Goal: Information Seeking & Learning: Learn about a topic

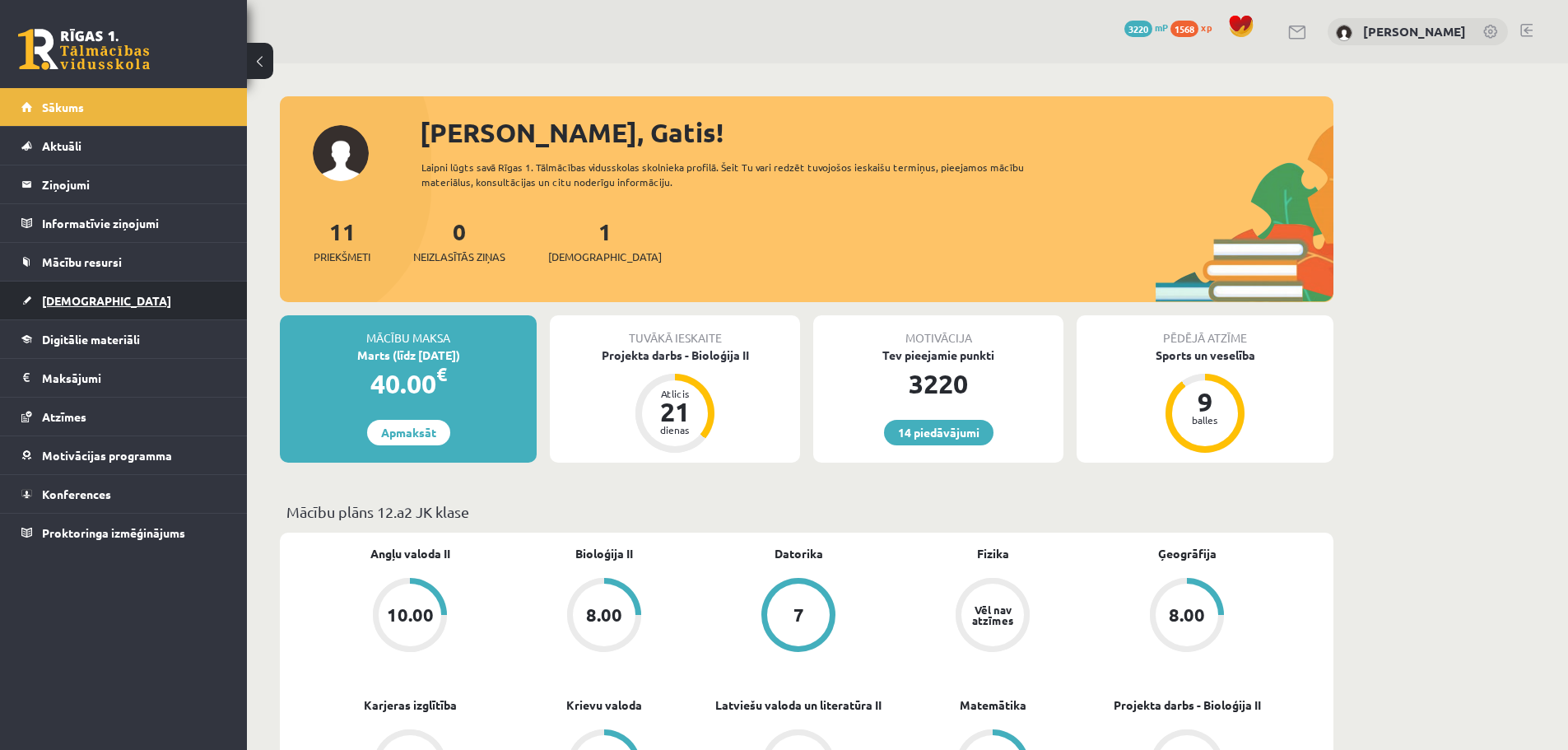
click at [85, 298] on span "[DEMOGRAPHIC_DATA]" at bounding box center [106, 301] width 129 height 15
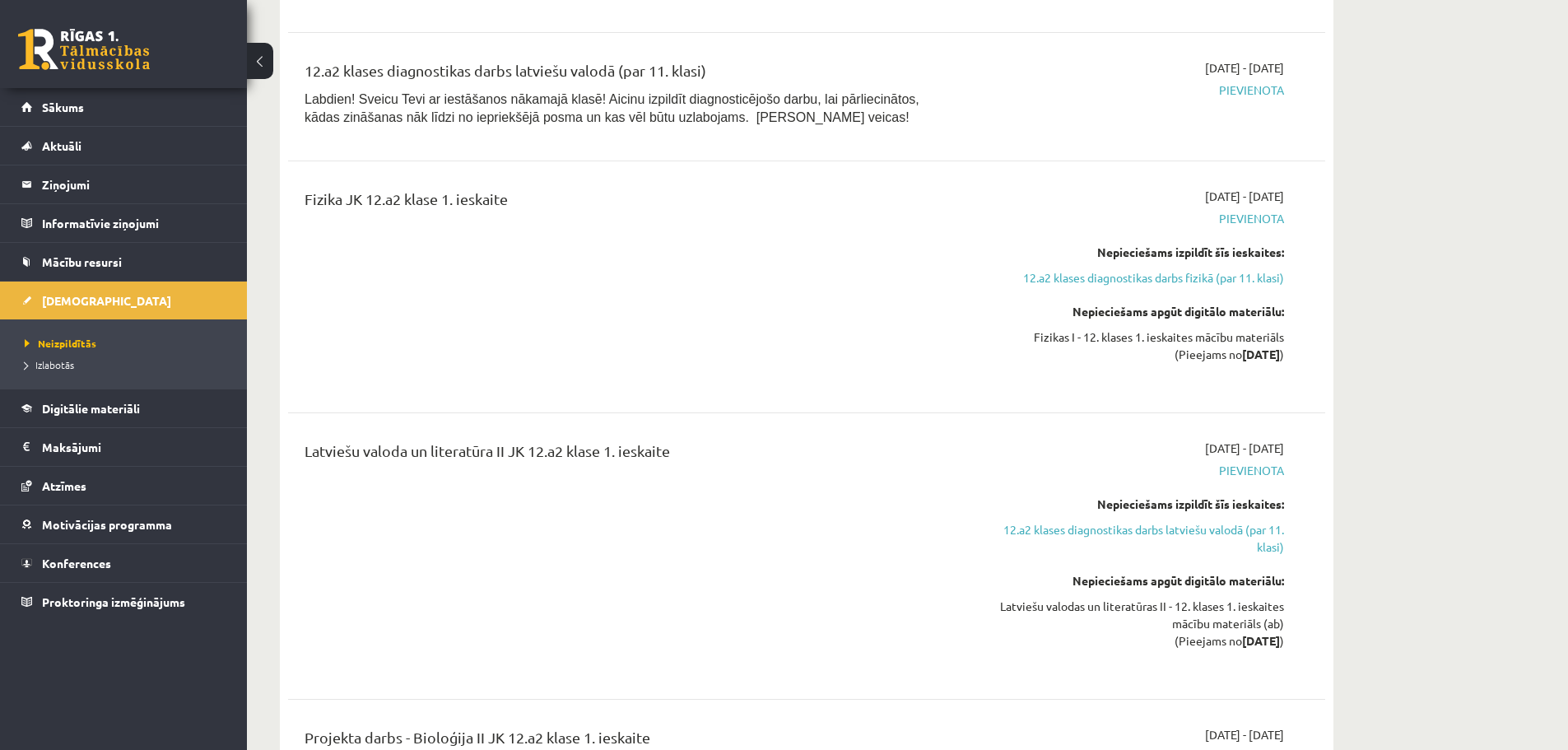
scroll to position [329, 0]
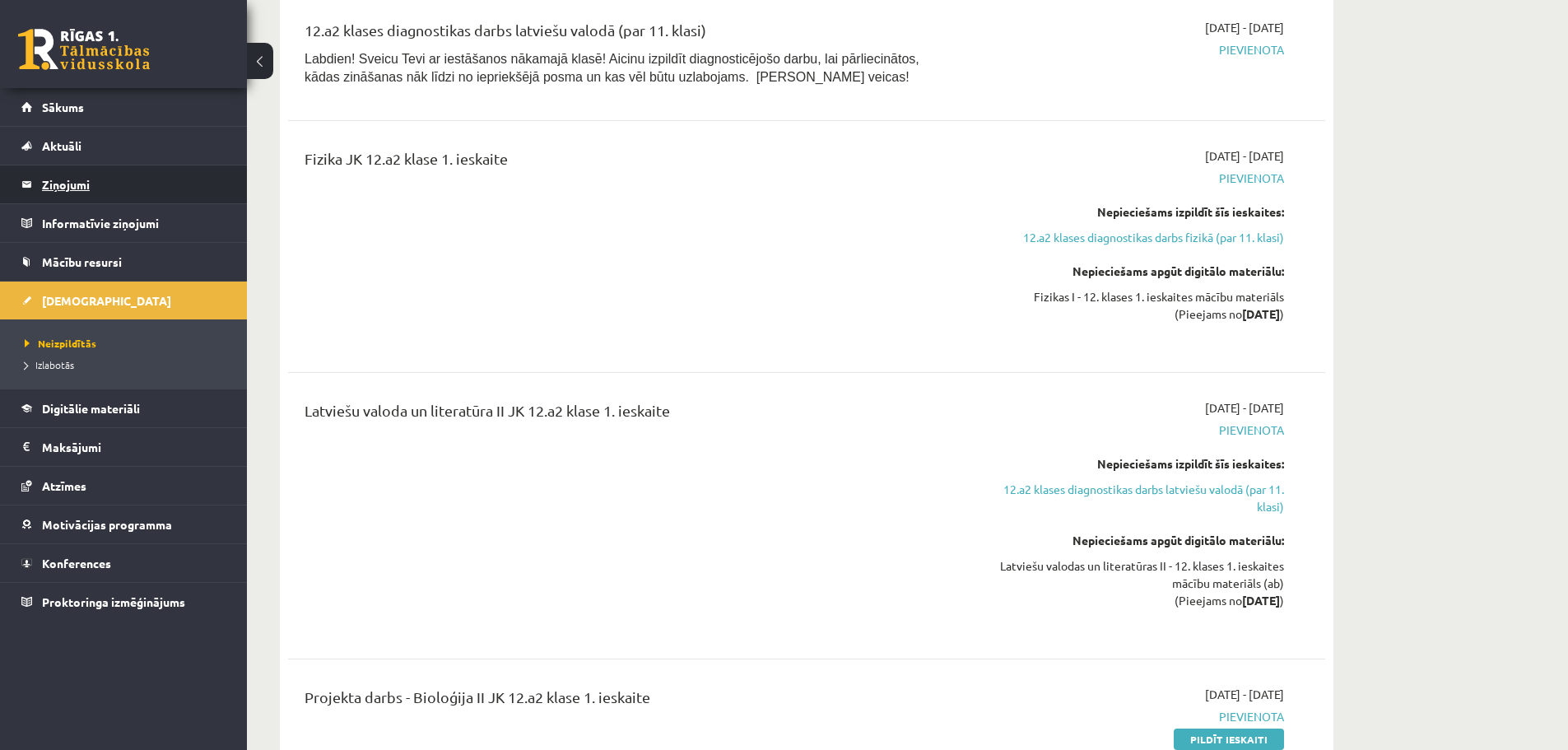
click at [71, 179] on legend "Ziņojumi 0" at bounding box center [134, 184] width 184 height 38
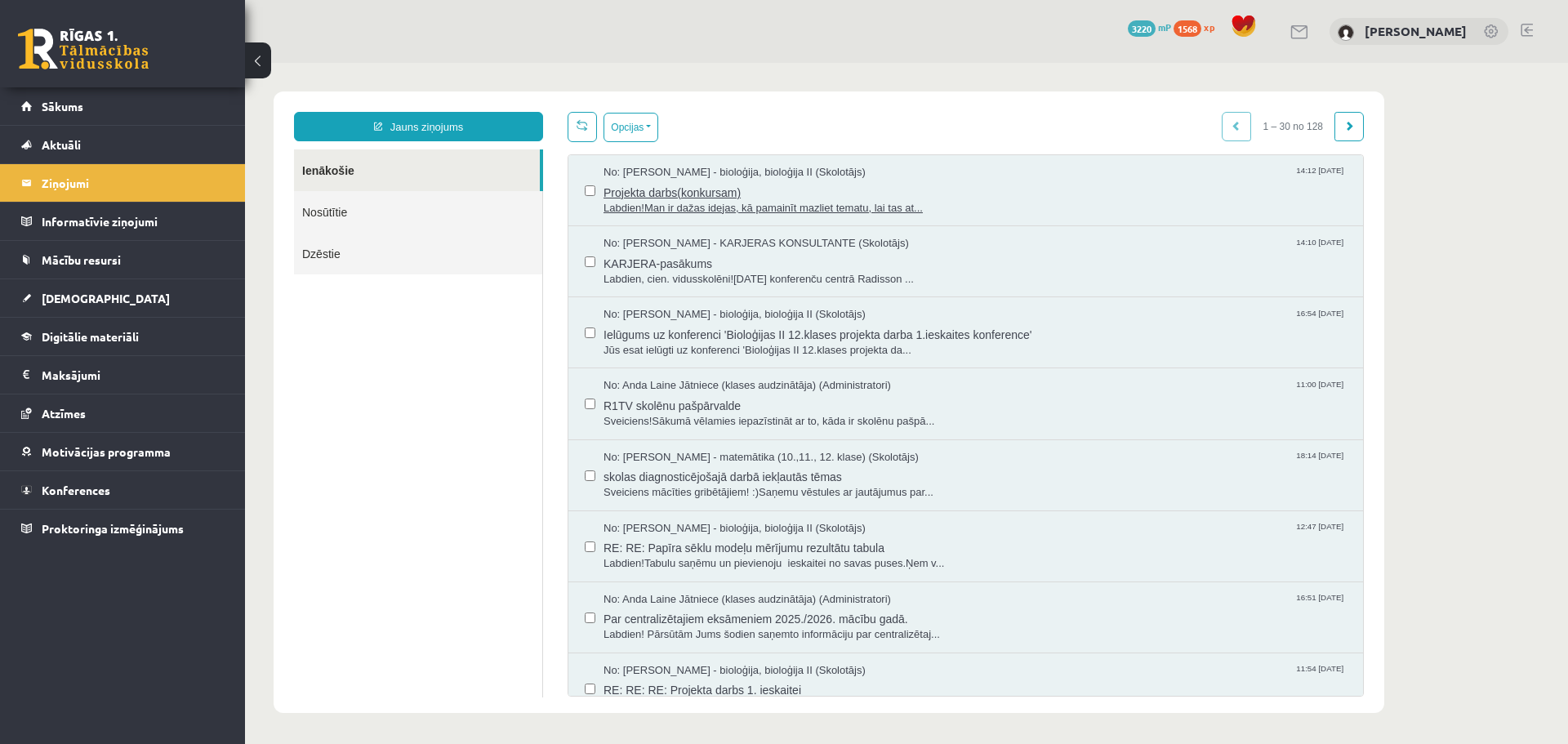
click at [773, 204] on span "Labdien!Man ir dažas idejas, kā pamainīt mazliet tematu, lai tas at..." at bounding box center [975, 209] width 743 height 16
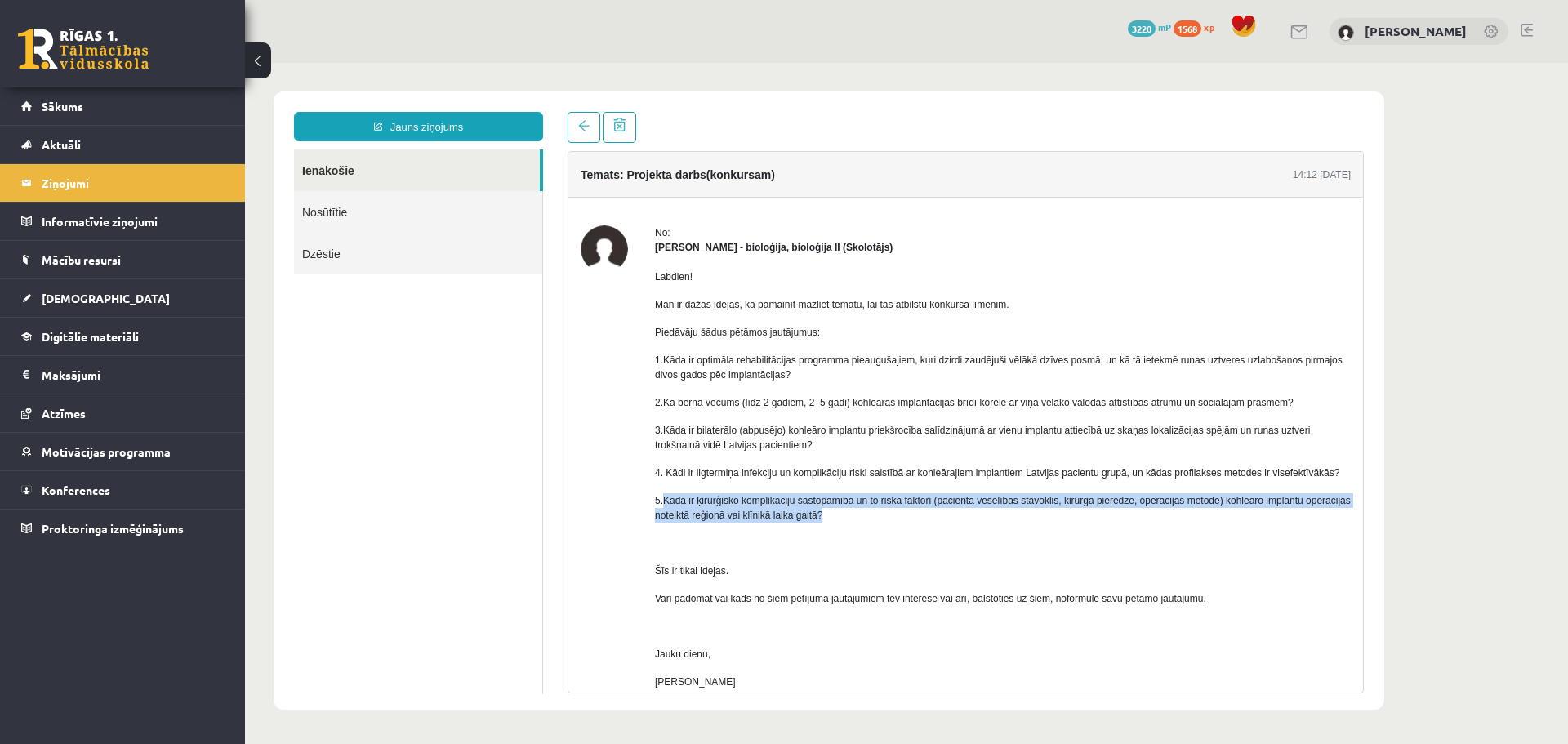
drag, startPoint x: 662, startPoint y: 499, endPoint x: 875, endPoint y: 517, distance: 213.8
click at [881, 520] on p "5.Kāda ir ķirurģisko komplikāciju sastopamība un to riska faktori (pacienta ves…" at bounding box center [1003, 508] width 696 height 30
copy p "Kāda ir ķirurģisko komplikāciju sastopamība un to riska faktori (pacienta vesel…"
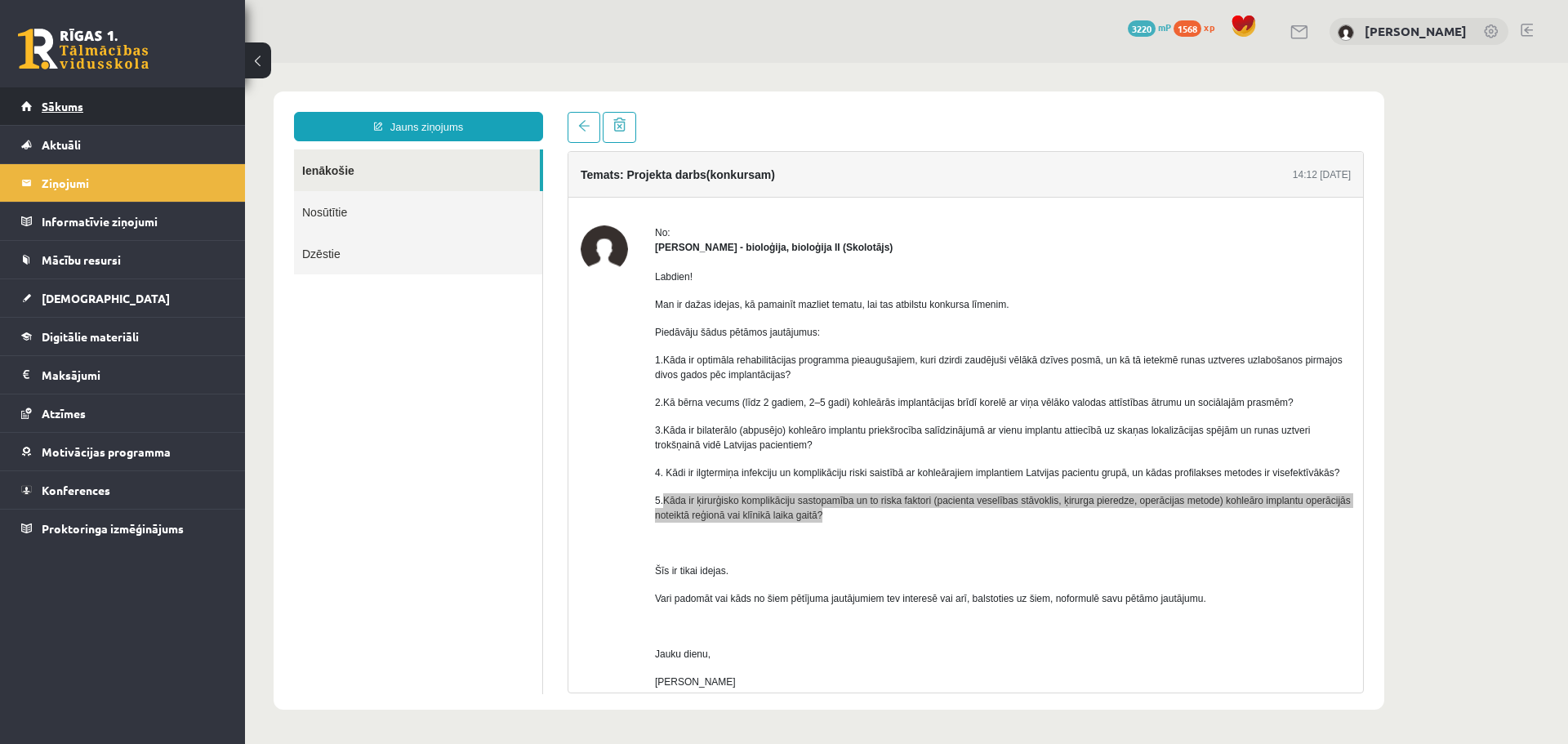
click at [67, 104] on span "Sākums" at bounding box center [62, 106] width 42 height 15
